Goal: Task Accomplishment & Management: Use online tool/utility

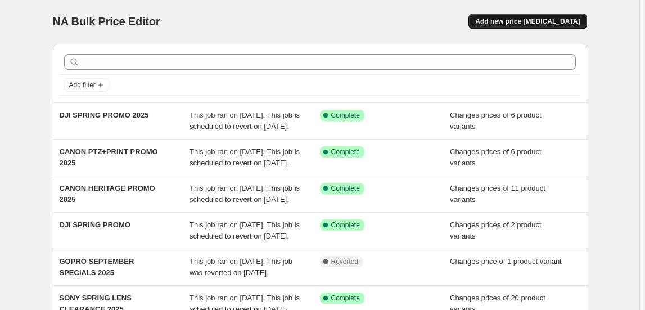
click at [509, 16] on button "Add new price [MEDICAL_DATA]" at bounding box center [527, 21] width 118 height 16
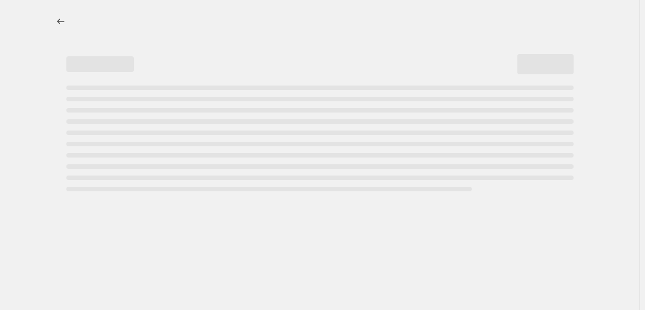
select select "percentage"
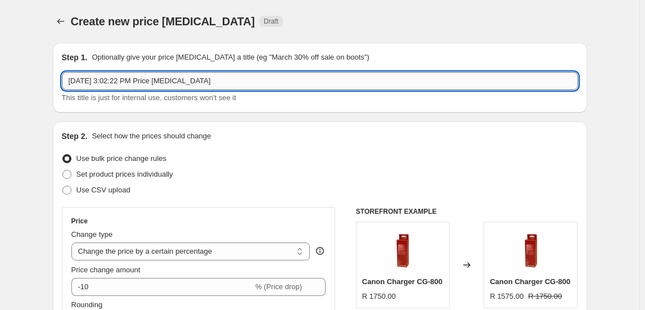
click at [143, 79] on input "[DATE] 3:02:22 PM Price [MEDICAL_DATA]" at bounding box center [320, 81] width 516 height 18
type input "KODAK/AGFA FESTIVE PROMO 2025"
click at [154, 173] on span "Set product prices individually" at bounding box center [124, 174] width 97 height 8
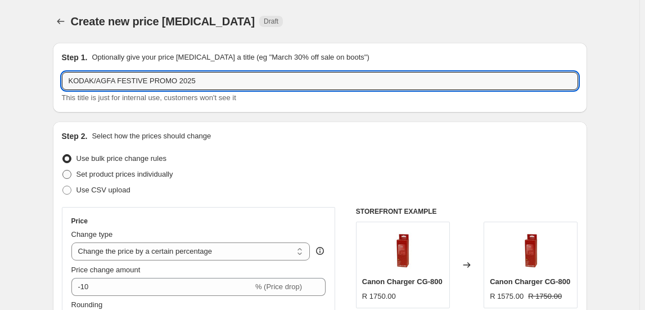
click at [63, 170] on input "Set product prices individually" at bounding box center [62, 170] width 1 height 1
radio input "true"
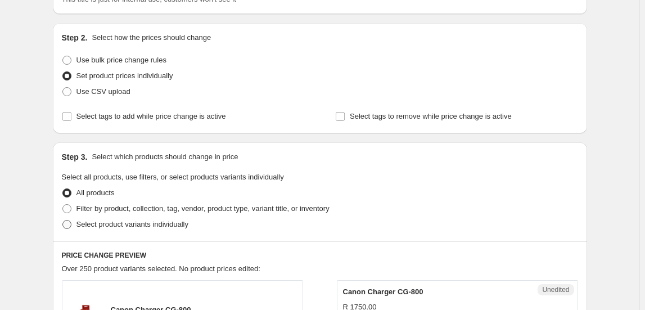
scroll to position [102, 0]
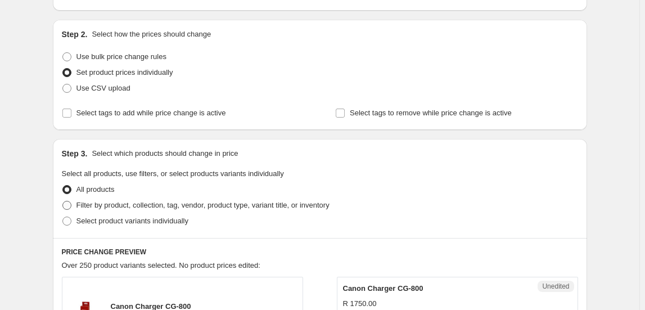
click at [124, 209] on span "Filter by product, collection, tag, vendor, product type, variant title, or inv…" at bounding box center [202, 205] width 253 height 8
click at [63, 201] on input "Filter by product, collection, tag, vendor, product type, variant title, or inv…" at bounding box center [62, 201] width 1 height 1
radio input "true"
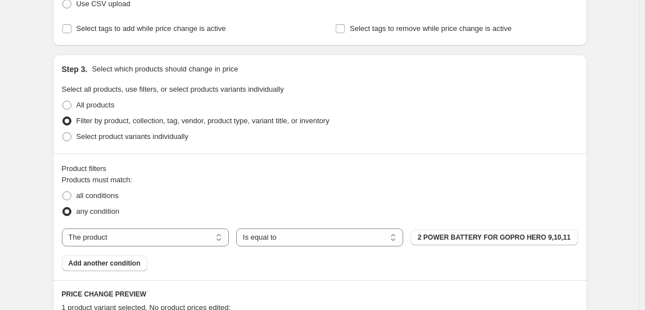
scroll to position [204, 0]
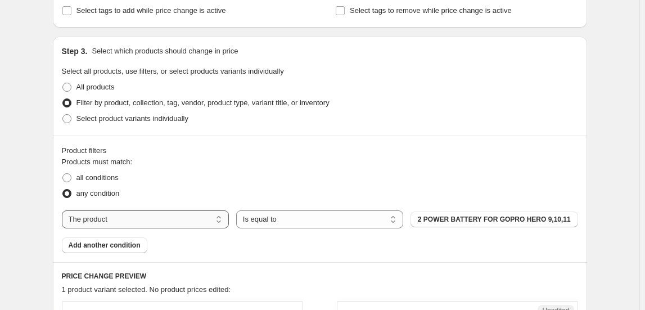
click at [144, 215] on select "The product The product's collection The product's tag The product's vendor The…" at bounding box center [145, 219] width 167 height 18
select select "collection"
click at [468, 211] on button "#whyweshootmirrorless Sony Campaign" at bounding box center [493, 219] width 167 height 16
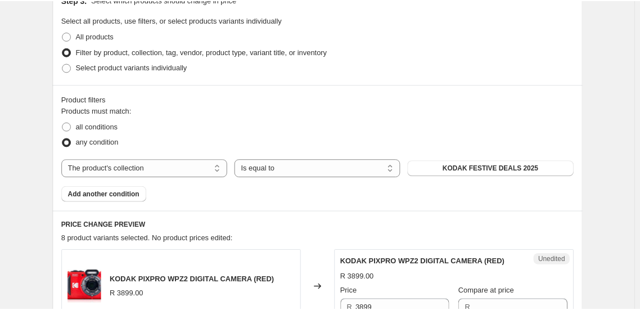
scroll to position [0, 0]
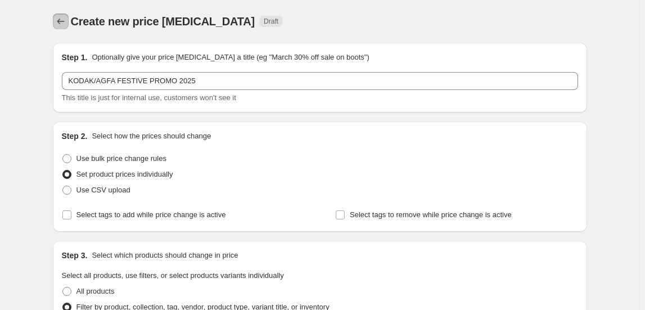
click at [63, 22] on icon "Price change jobs" at bounding box center [60, 21] width 11 height 11
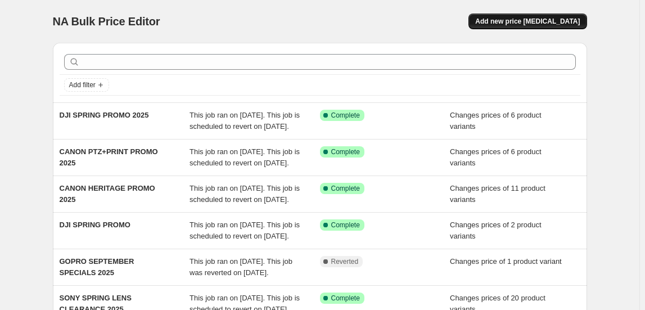
click at [520, 23] on span "Add new price [MEDICAL_DATA]" at bounding box center [527, 21] width 105 height 9
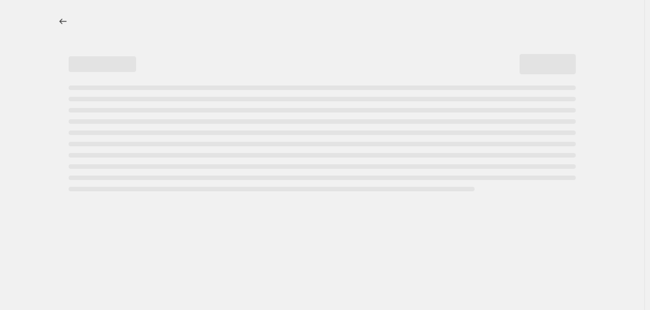
select select "percentage"
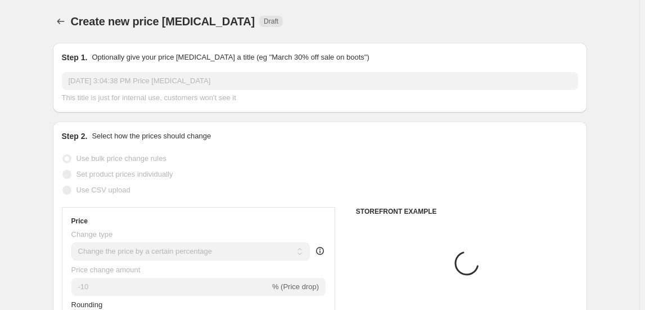
click at [133, 73] on input "Oct 2, 2025, 3:04:38 PM Price change job" at bounding box center [320, 81] width 516 height 18
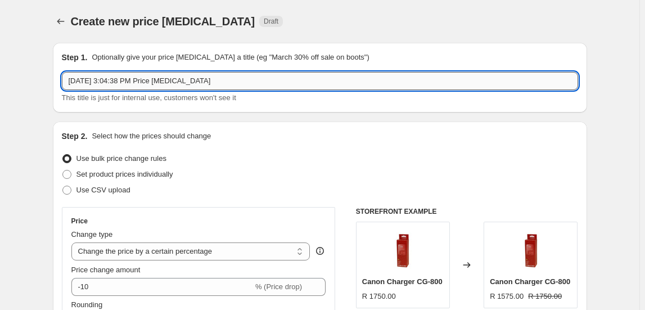
click at [133, 73] on input "Oct 2, 2025, 3:04:38 PM Price change job" at bounding box center [320, 81] width 516 height 18
type input "KODAK/AGFA FESTIVE PROMO 2025"
click at [131, 175] on span "Set product prices individually" at bounding box center [124, 174] width 97 height 8
click at [63, 170] on input "Set product prices individually" at bounding box center [62, 170] width 1 height 1
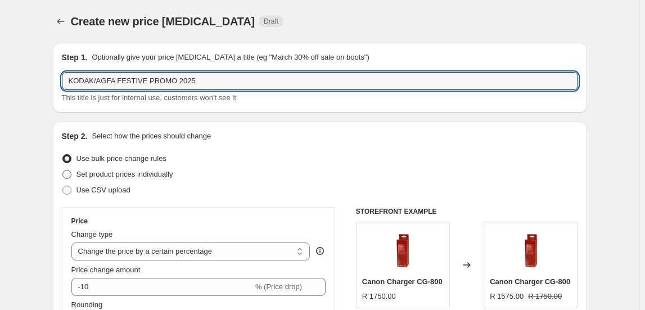
radio input "true"
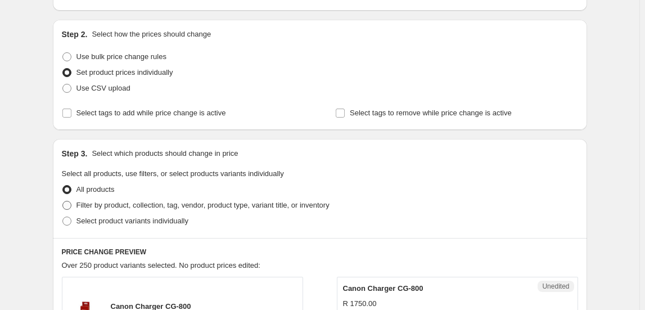
click at [133, 204] on span "Filter by product, collection, tag, vendor, product type, variant title, or inv…" at bounding box center [202, 205] width 253 height 8
click at [63, 201] on input "Filter by product, collection, tag, vendor, product type, variant title, or inv…" at bounding box center [62, 201] width 1 height 1
radio input "true"
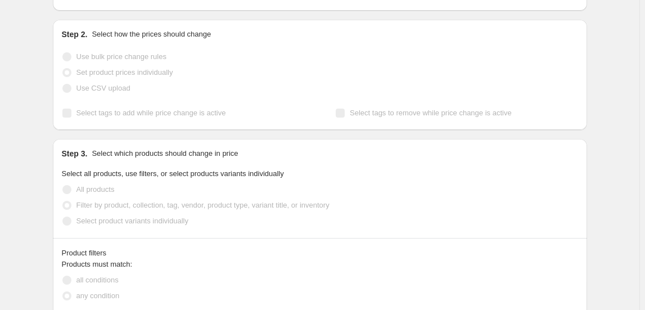
scroll to position [204, 0]
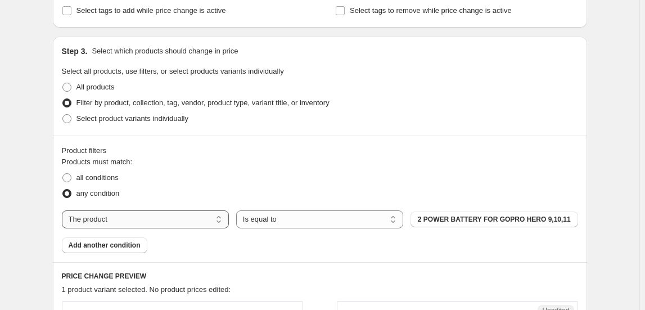
click at [118, 218] on select "The product The product's collection The product's tag The product's vendor The…" at bounding box center [145, 219] width 167 height 18
select select "collection"
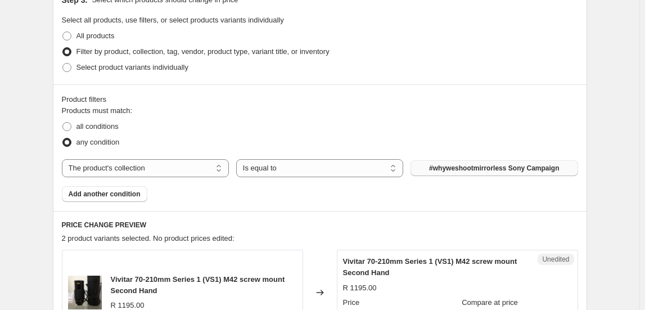
click at [468, 167] on span "#whyweshootmirrorless Sony Campaign" at bounding box center [494, 168] width 130 height 9
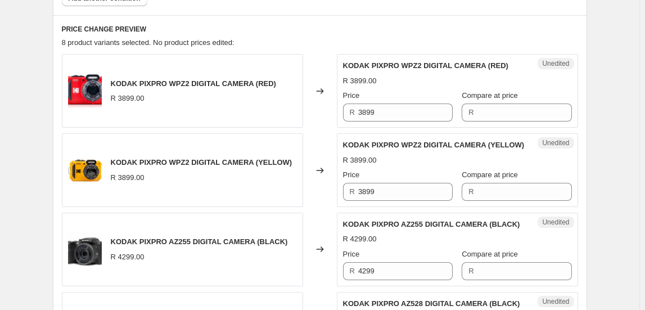
scroll to position [460, 0]
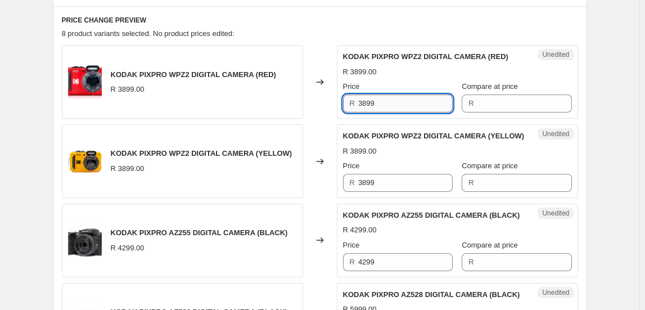
click at [383, 104] on input "3899" at bounding box center [405, 103] width 94 height 18
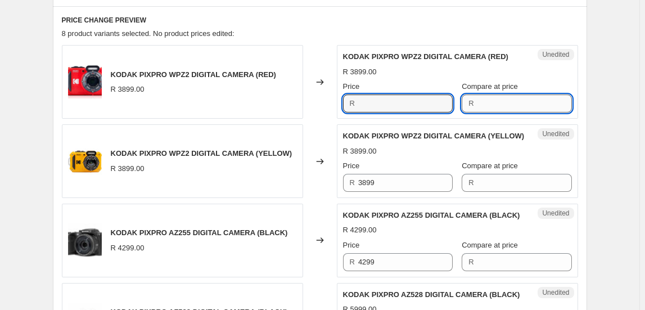
type input "3899"
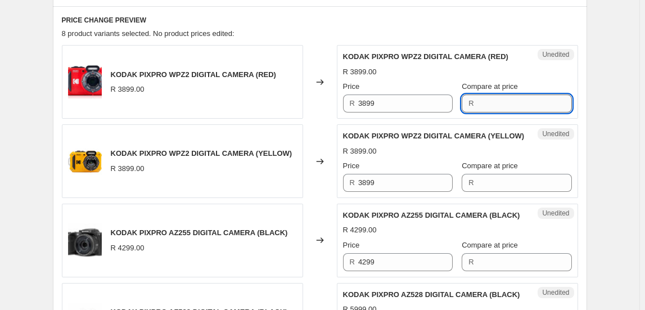
drag, startPoint x: 496, startPoint y: 106, endPoint x: 525, endPoint y: 99, distance: 29.5
drag, startPoint x: 525, startPoint y: 99, endPoint x: 532, endPoint y: 103, distance: 8.1
drag, startPoint x: 532, startPoint y: 103, endPoint x: 537, endPoint y: 108, distance: 7.2
click at [537, 108] on input "Compare at price" at bounding box center [524, 103] width 94 height 18
paste input "3899"
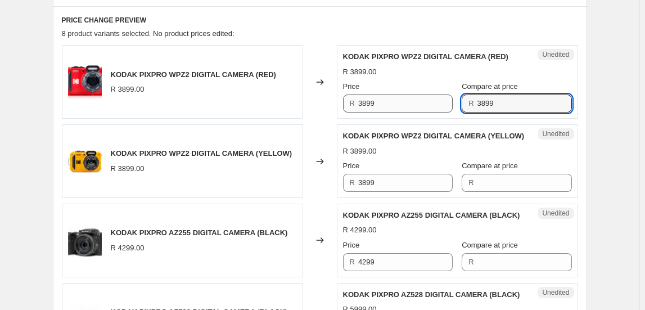
type input "3899"
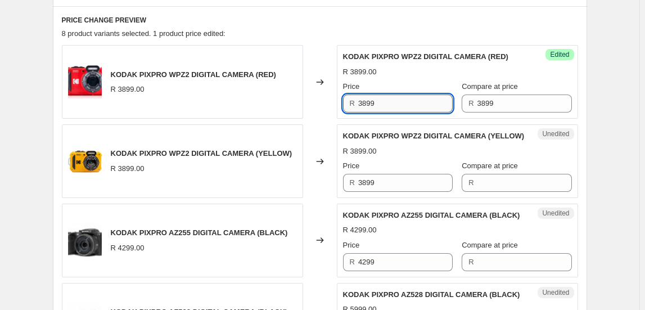
click at [418, 107] on input "3899" at bounding box center [405, 103] width 94 height 18
type input "3699"
click at [406, 184] on input "3899" at bounding box center [405, 183] width 94 height 18
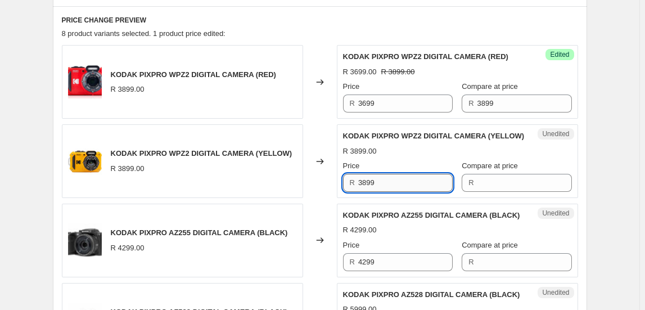
click at [405, 184] on input "3899" at bounding box center [405, 183] width 94 height 18
click at [400, 187] on input "3899" at bounding box center [405, 183] width 94 height 18
type input "3899"
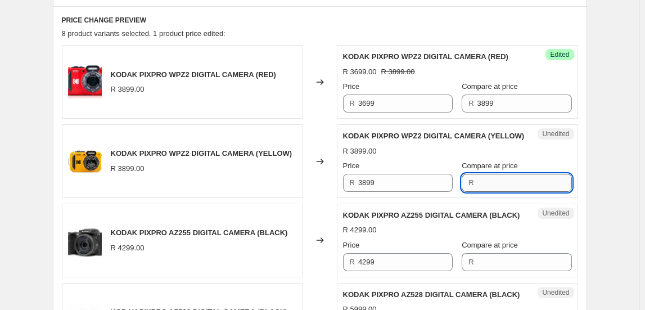
paste input "3899"
type input "3899"
click at [395, 179] on input "3899" at bounding box center [405, 183] width 94 height 18
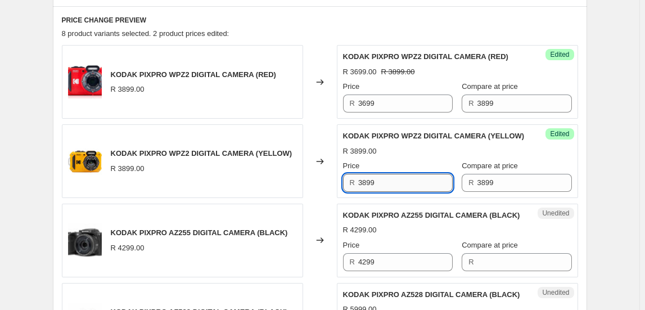
click at [395, 179] on input "3899" at bounding box center [405, 183] width 94 height 18
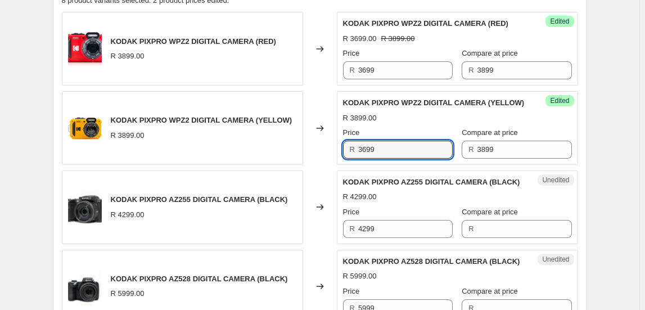
scroll to position [511, 0]
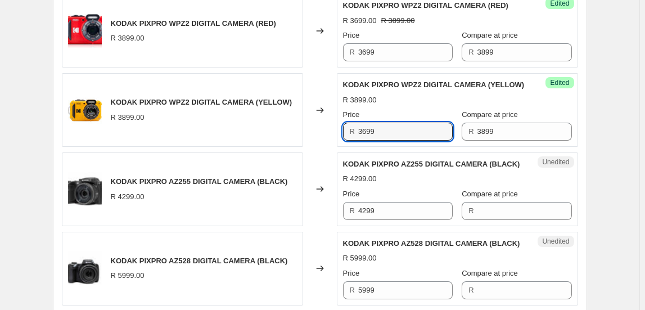
type input "3699"
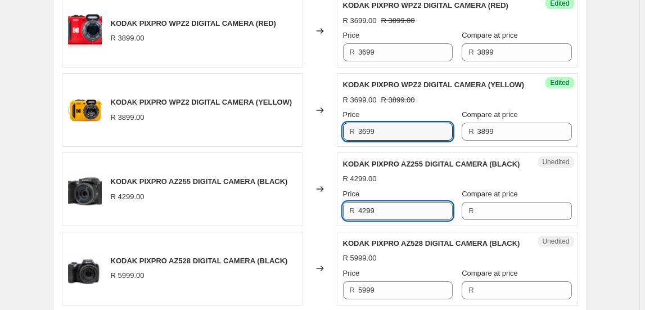
click at [383, 218] on input "4299" at bounding box center [405, 211] width 94 height 18
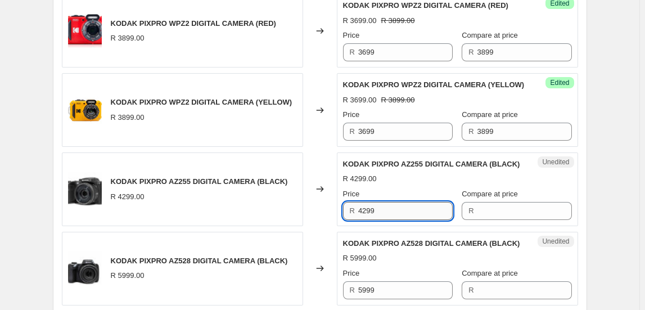
click at [383, 217] on input "4299" at bounding box center [405, 211] width 94 height 18
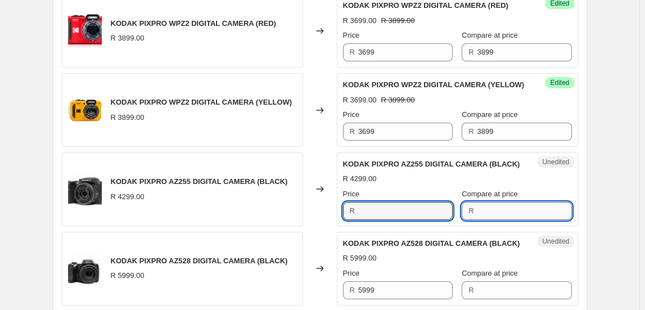
type input "4299"
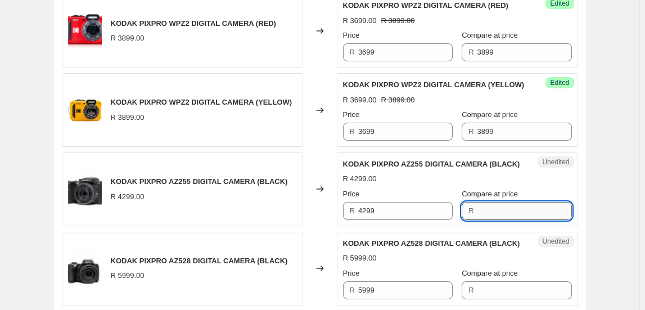
paste input "4299"
type input "4299"
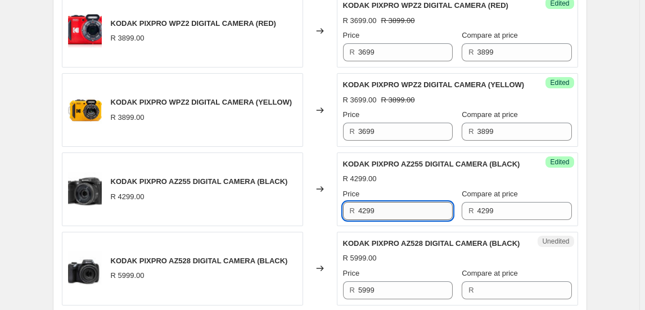
click at [408, 218] on input "4299" at bounding box center [405, 211] width 94 height 18
type input "3999"
click at [625, 225] on div "Create new price change job. This page is ready Create new price change job Dra…" at bounding box center [319, 165] width 639 height 1352
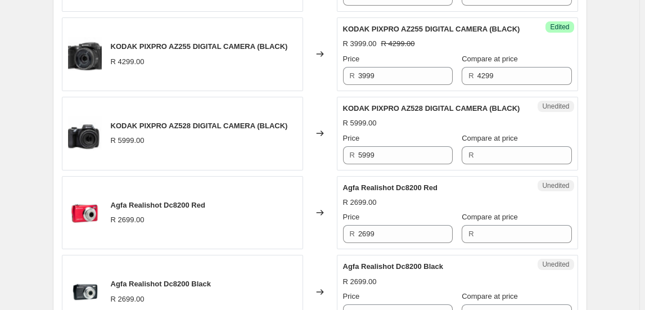
scroll to position [664, 0]
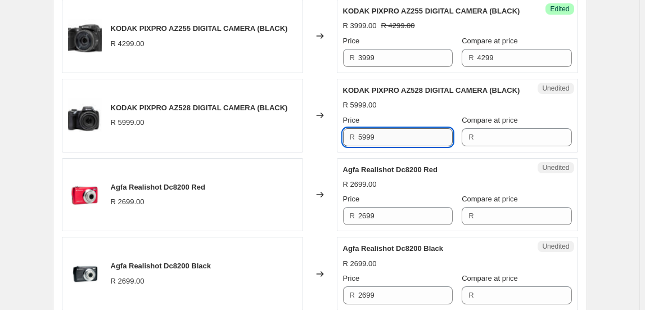
click at [376, 135] on input "5999" at bounding box center [405, 137] width 94 height 18
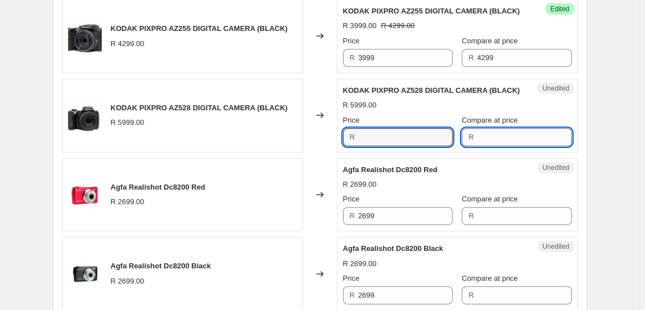
type input "5999"
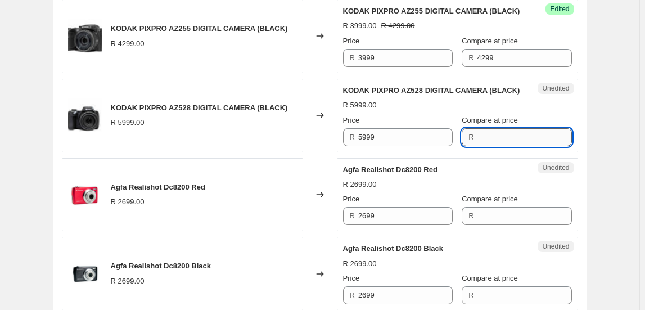
paste input "5999"
type input "5999"
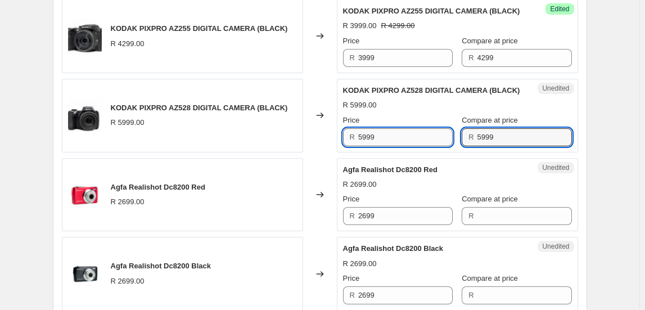
click at [395, 137] on input "5999" at bounding box center [405, 137] width 94 height 18
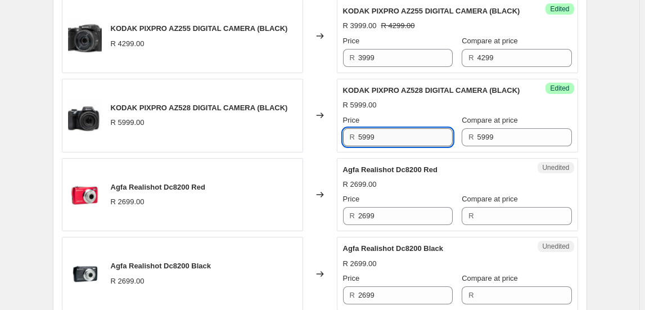
click at [395, 137] on input "5999" at bounding box center [405, 137] width 94 height 18
type input "5799"
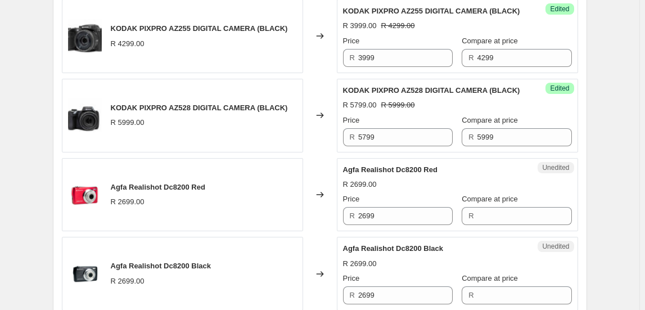
click at [590, 204] on div "Create new price change job. This page is ready Create new price change job Dra…" at bounding box center [319, 12] width 561 height 1352
click at [384, 215] on input "2699" at bounding box center [405, 216] width 94 height 18
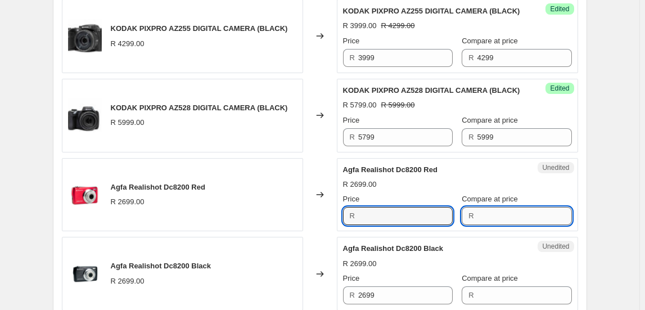
type input "2699"
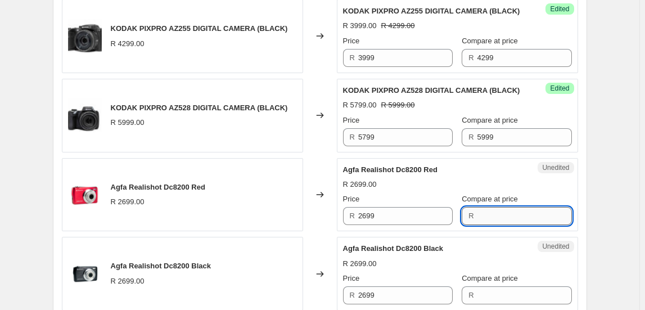
paste input "2699"
type input "2699"
click at [400, 212] on input "2699" at bounding box center [405, 216] width 94 height 18
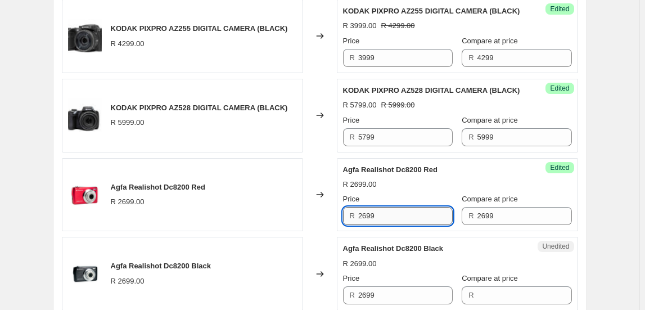
click at [400, 212] on input "2699" at bounding box center [405, 216] width 94 height 18
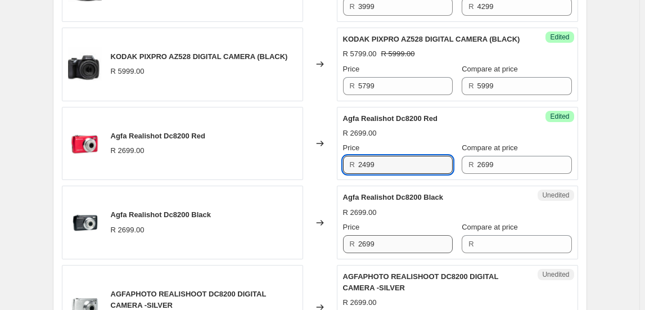
type input "2499"
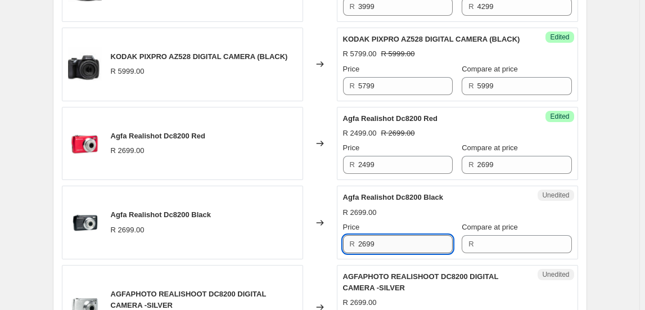
click at [391, 237] on input "2699" at bounding box center [405, 244] width 94 height 18
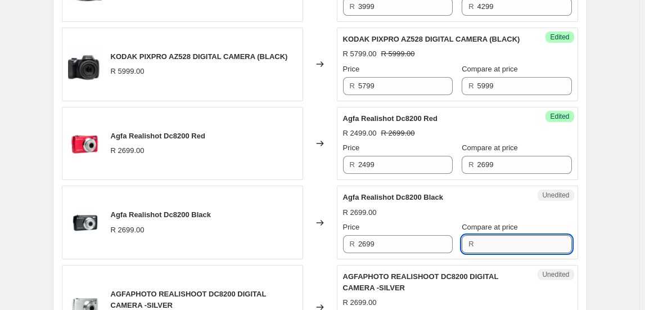
drag, startPoint x: 515, startPoint y: 229, endPoint x: 516, endPoint y: 236, distance: 7.3
paste input "2699"
type input "2699"
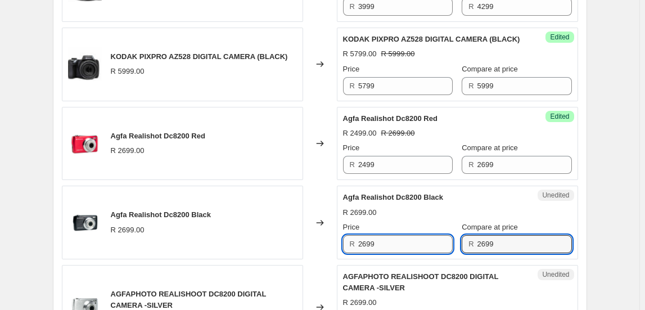
click at [412, 246] on input "2699" at bounding box center [405, 244] width 94 height 18
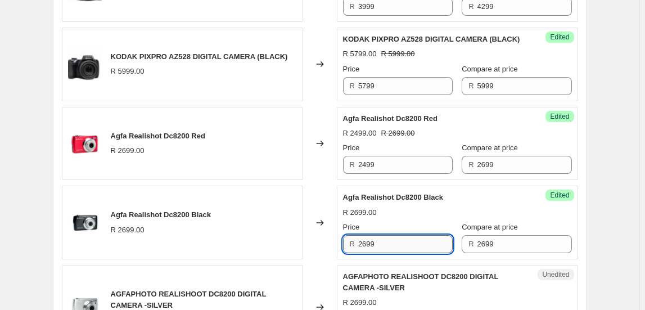
click at [412, 246] on input "2699" at bounding box center [405, 244] width 94 height 18
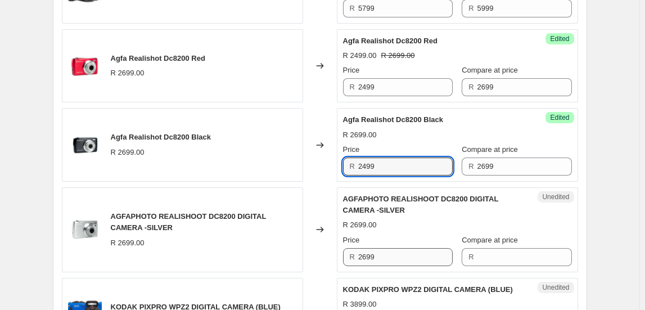
scroll to position [817, 0]
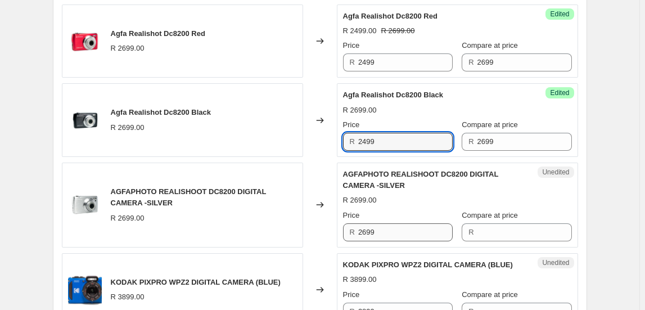
type input "2499"
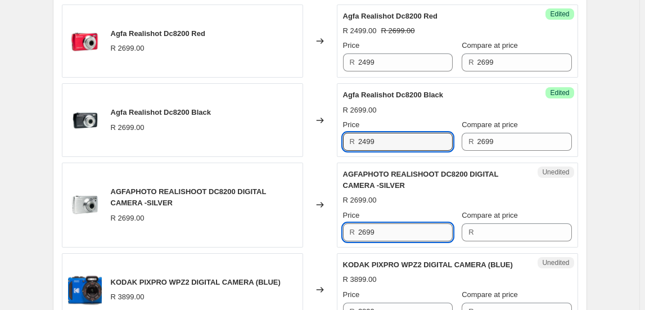
click at [409, 233] on input "2699" at bounding box center [405, 232] width 94 height 18
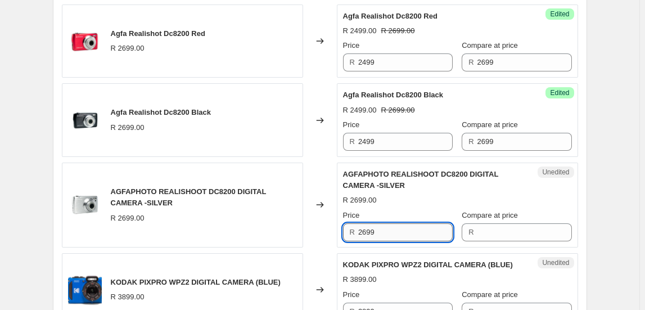
click at [409, 233] on input "2699" at bounding box center [405, 232] width 94 height 18
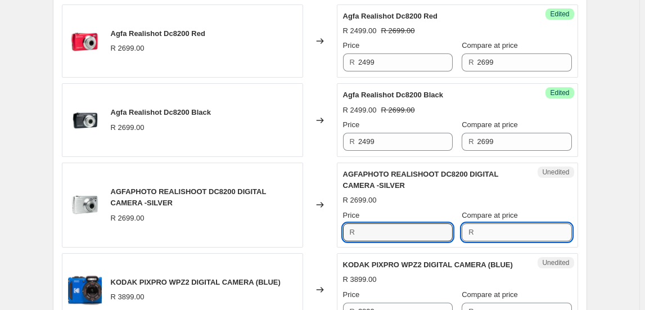
type input "2699"
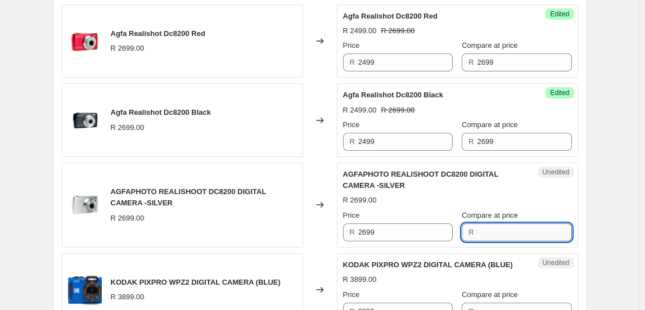
paste input "2699"
type input "2699"
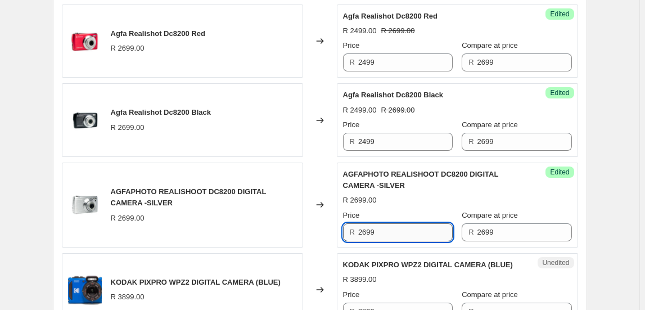
click at [398, 232] on input "2699" at bounding box center [405, 232] width 94 height 18
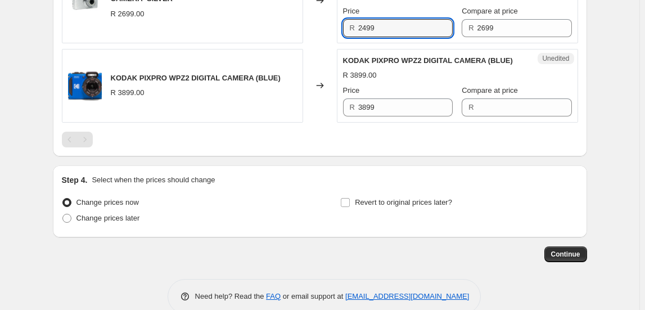
scroll to position [1022, 0]
type input "2499"
click at [372, 94] on div "Price R 3899" at bounding box center [398, 99] width 110 height 31
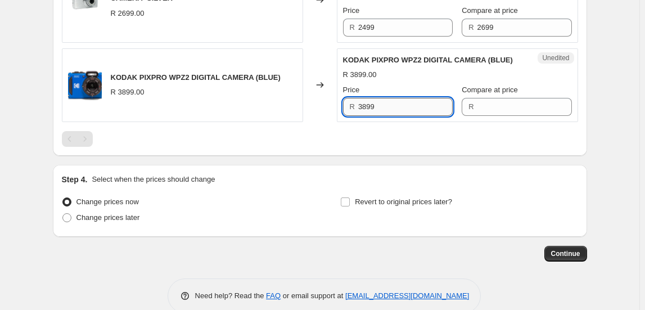
click at [377, 105] on input "3899" at bounding box center [405, 107] width 94 height 18
drag, startPoint x: 377, startPoint y: 105, endPoint x: 373, endPoint y: 111, distance: 7.8
type input "3899"
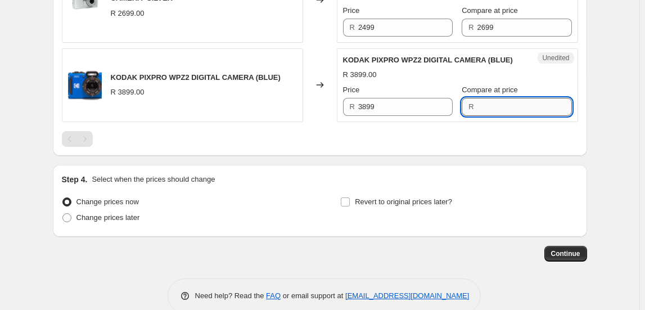
drag, startPoint x: 506, startPoint y: 92, endPoint x: 532, endPoint y: 112, distance: 32.9
paste input "3899"
type input "3899"
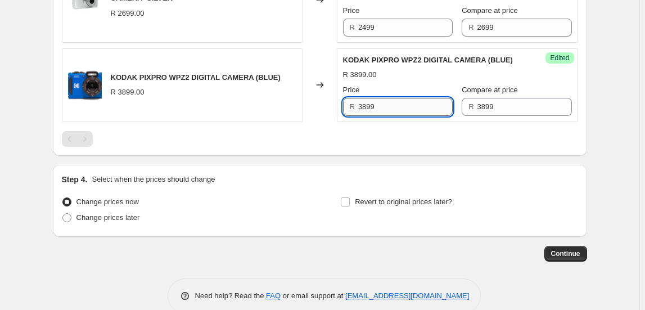
click at [422, 103] on input "3899" at bounding box center [405, 107] width 94 height 18
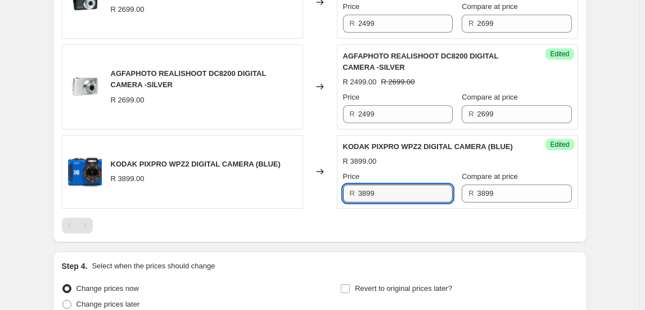
scroll to position [1039, 0]
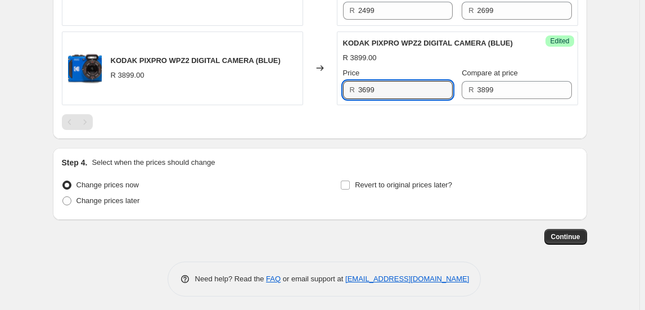
type input "3699"
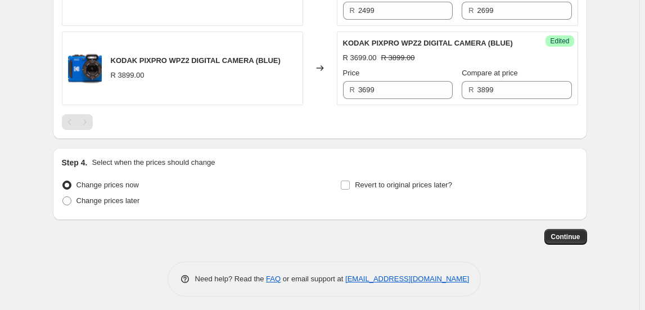
click at [356, 203] on div "Revert to original prices later?" at bounding box center [458, 194] width 237 height 34
click at [349, 182] on input "Revert to original prices later?" at bounding box center [345, 184] width 9 height 9
checkbox input "true"
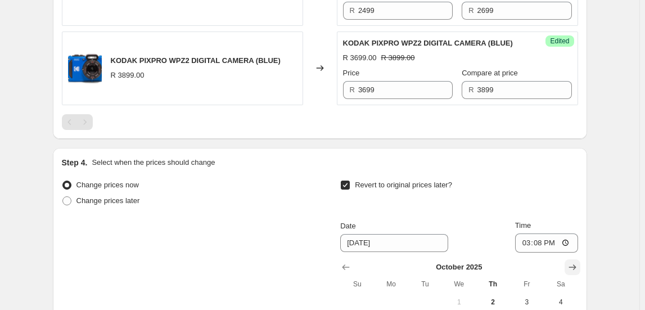
click at [577, 261] on icon "Show next month, November 2025" at bounding box center [572, 266] width 11 height 11
click at [577, 261] on icon "Show next month, December 2025" at bounding box center [572, 266] width 11 height 11
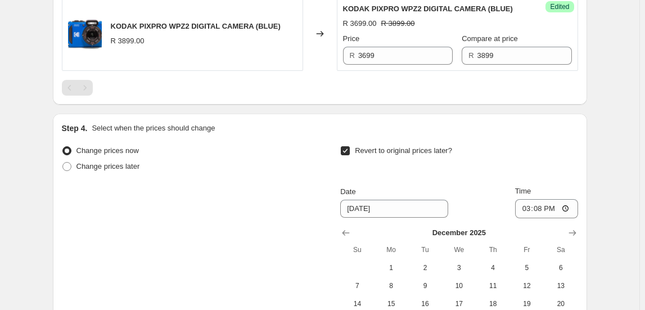
scroll to position [1141, 0]
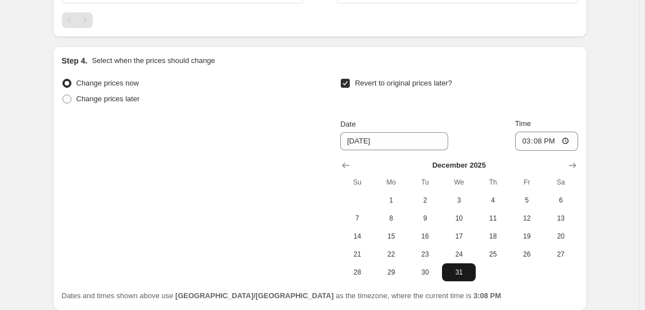
click at [459, 268] on span "31" at bounding box center [458, 272] width 25 height 9
type input "12/31/2025"
click at [525, 139] on input "15:08" at bounding box center [546, 141] width 63 height 19
type input "23:50"
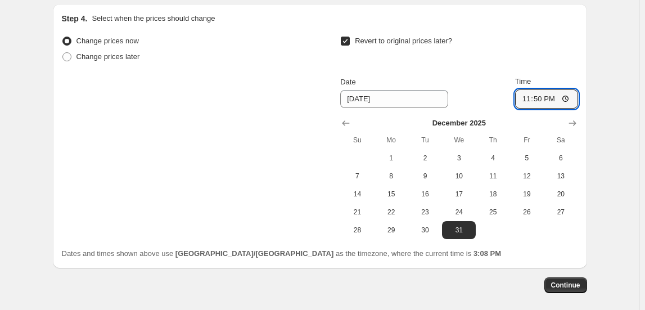
scroll to position [1231, 0]
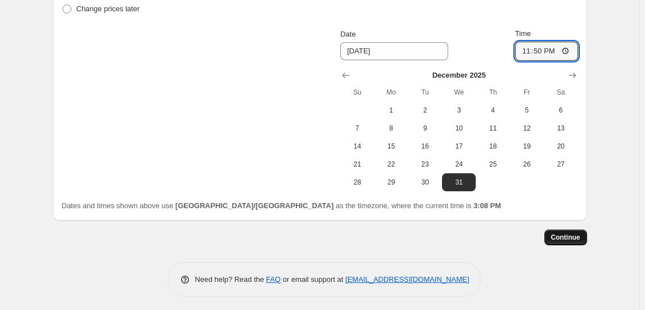
click at [559, 233] on span "Continue" at bounding box center [565, 237] width 29 height 9
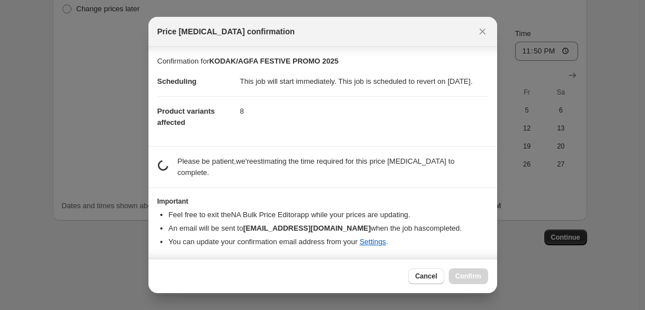
scroll to position [0, 0]
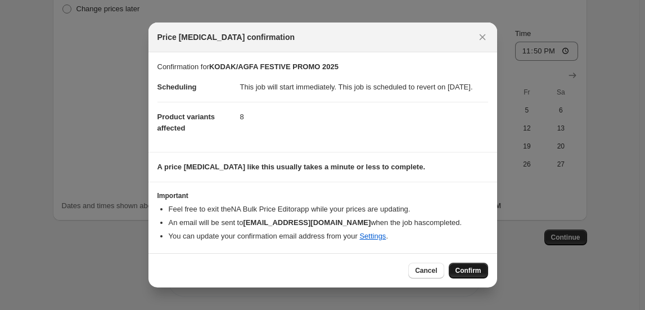
click at [468, 275] on span "Confirm" at bounding box center [468, 270] width 26 height 9
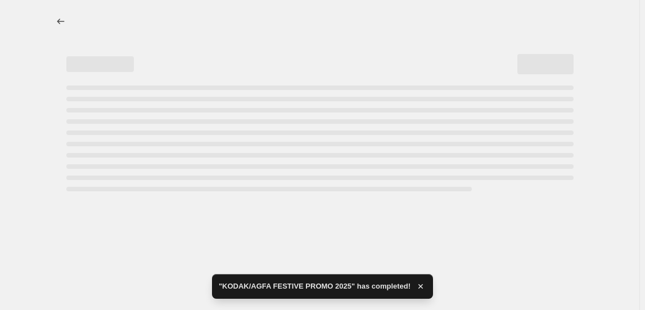
select select "collection"
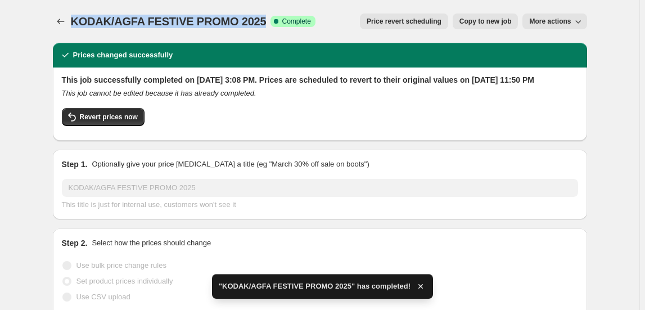
drag, startPoint x: 74, startPoint y: 18, endPoint x: 266, endPoint y: 24, distance: 192.9
click at [266, 25] on span "KODAK/AGFA FESTIVE PROMO 2025" at bounding box center [169, 21] width 196 height 12
copy span "KODAK/AGFA FESTIVE PROMO 202"
